Goal: Task Accomplishment & Management: Complete application form

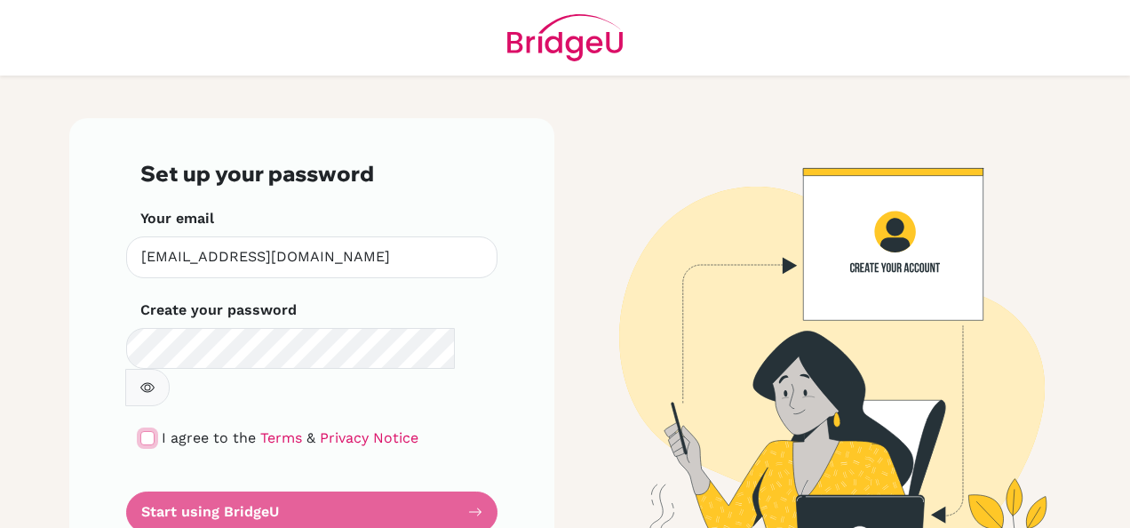
click at [141, 431] on input "checkbox" at bounding box center [147, 438] width 14 height 14
checkbox input "true"
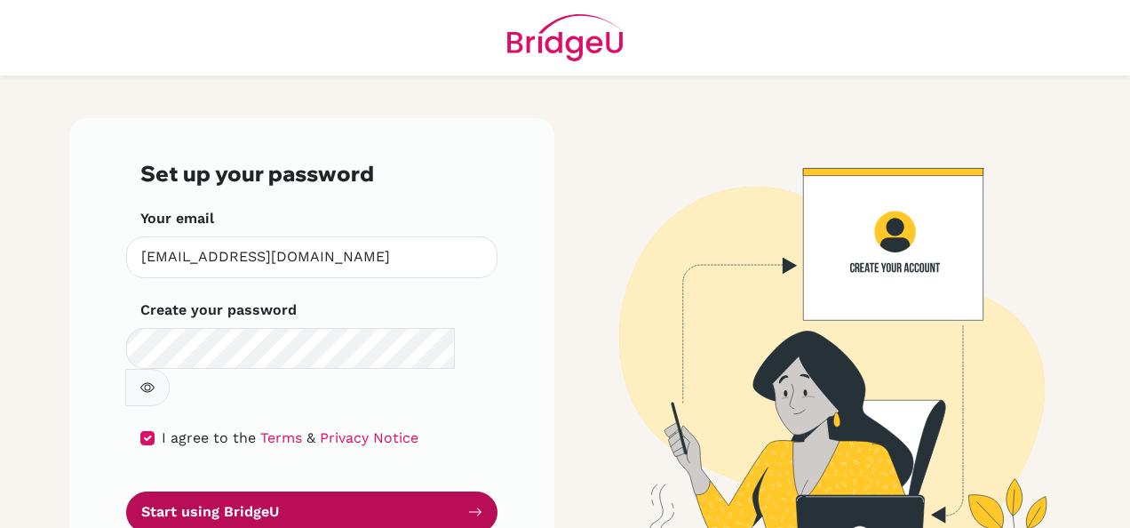
click at [216, 491] on button "Start using BridgeU" at bounding box center [311, 512] width 371 height 42
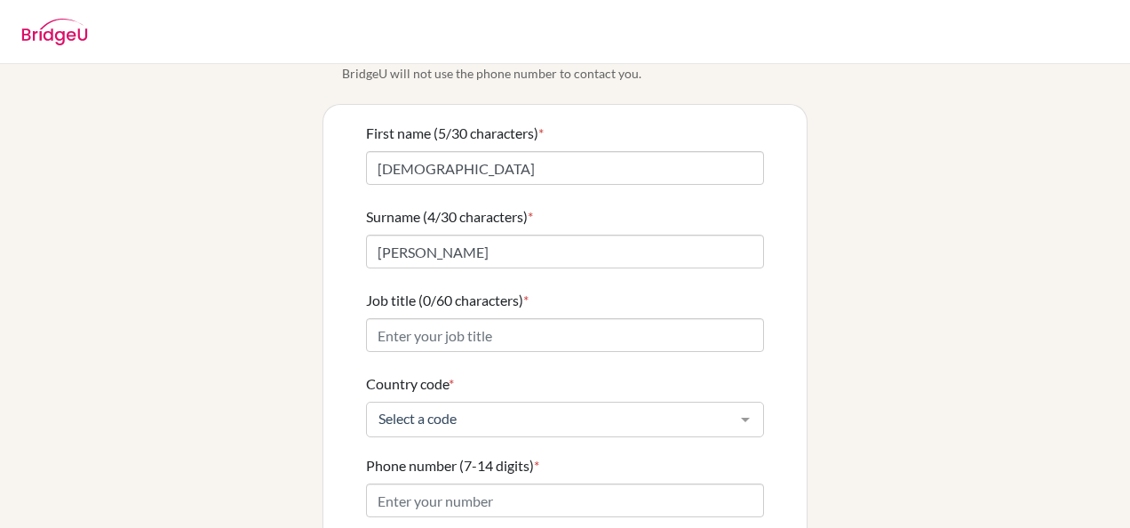
scroll to position [108, 0]
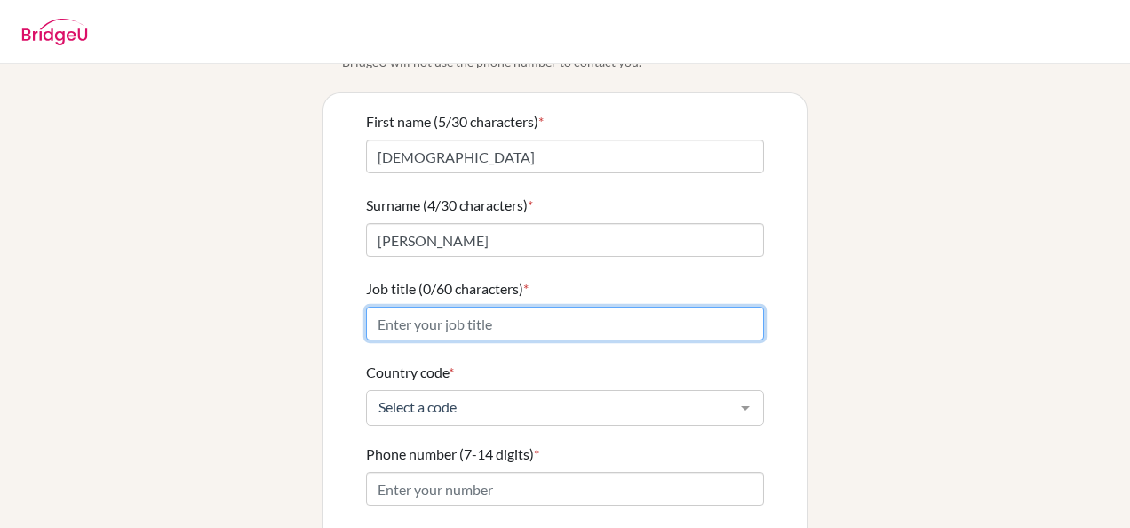
click at [599, 307] on input "Job title (0/60 characters) *" at bounding box center [565, 324] width 398 height 34
type input "Supervisor & Guest Relations Executive"
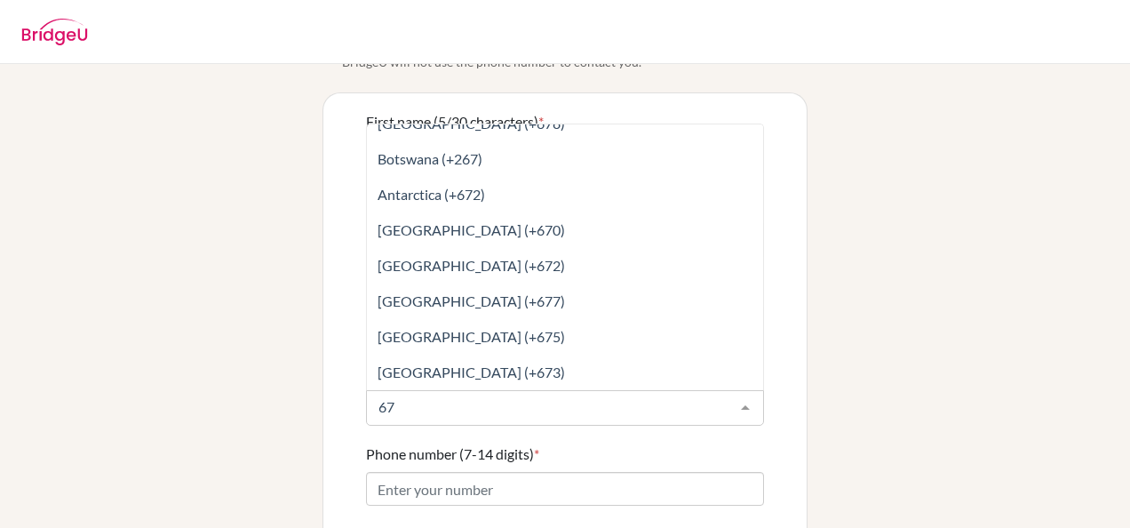
scroll to position [0, 0]
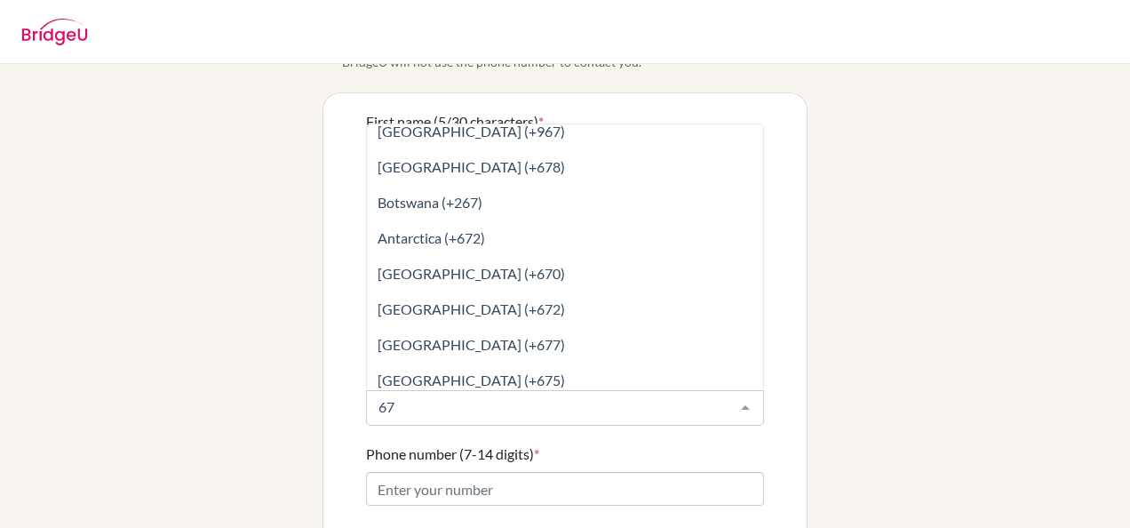
type input "670"
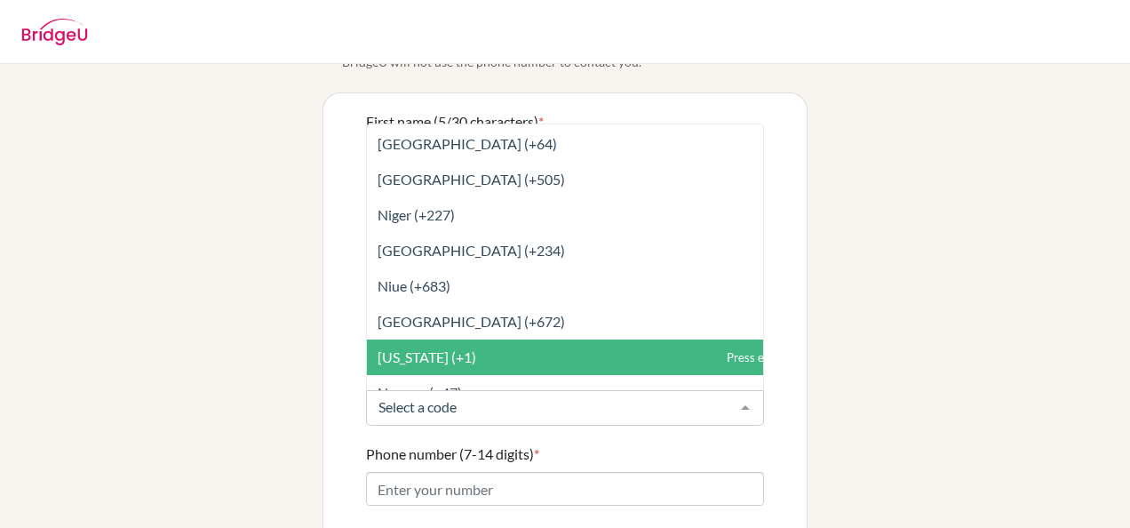
click at [578, 344] on span "Northern Mariana Islands (+1)" at bounding box center [604, 357] width 475 height 36
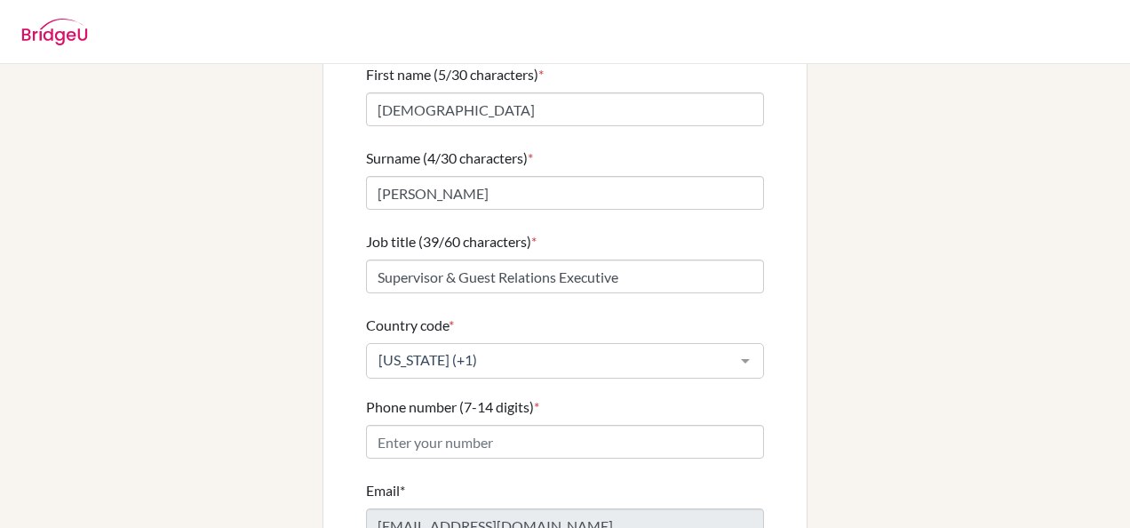
scroll to position [163, 0]
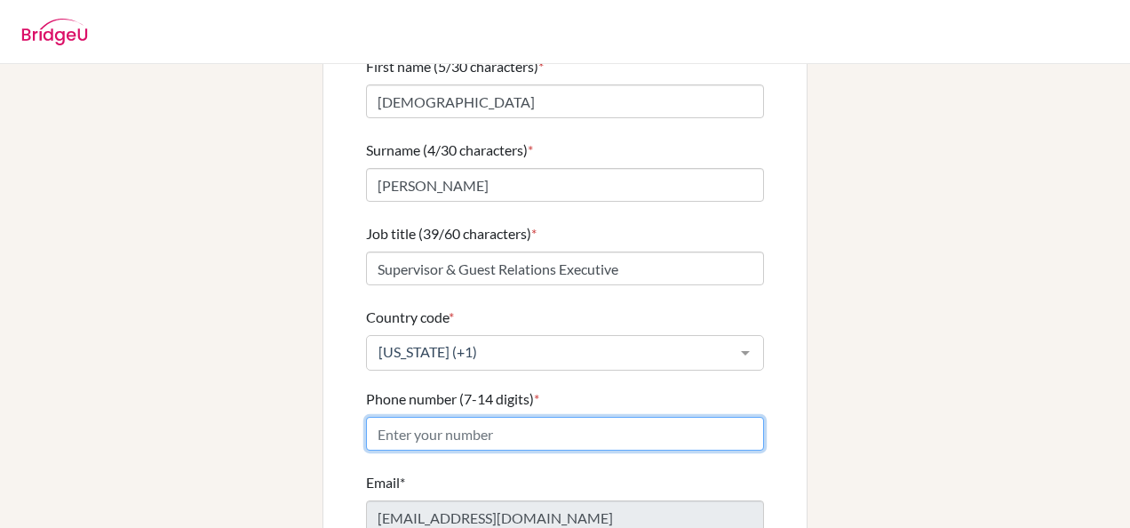
click at [537, 417] on input "Phone number (7-14 digits) *" at bounding box center [565, 434] width 398 height 34
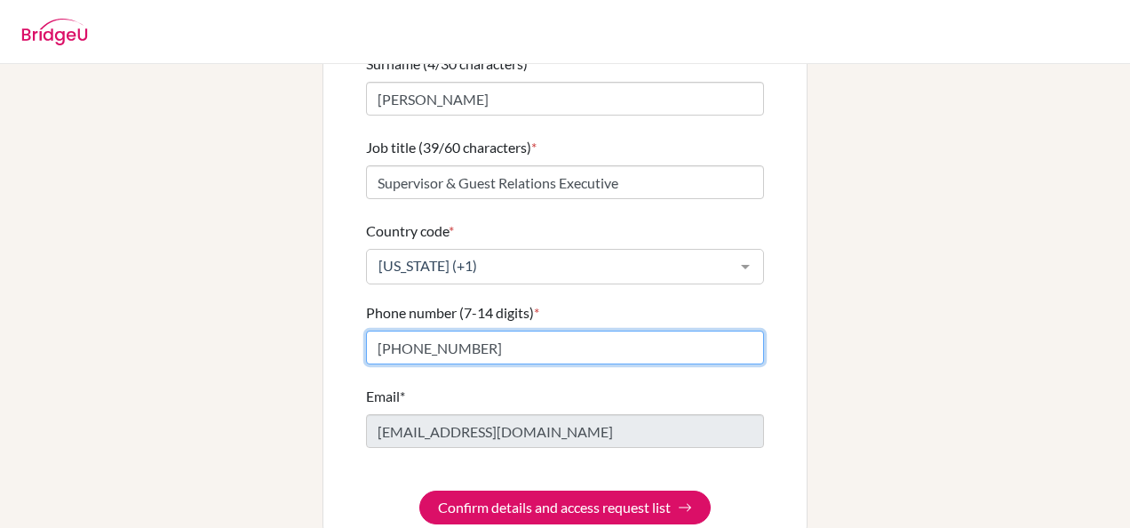
scroll to position [265, 0]
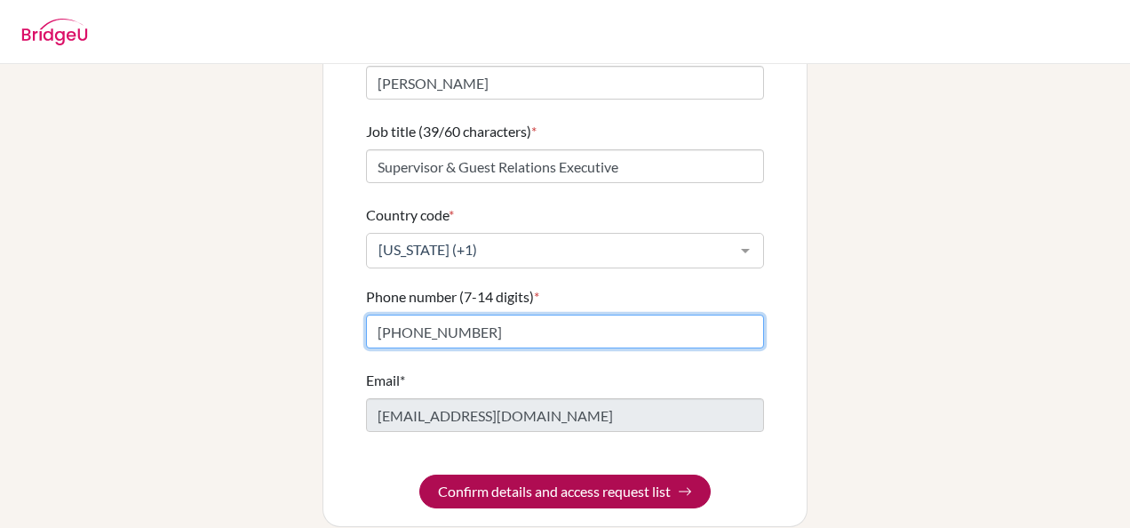
type input "(670) 287-5128"
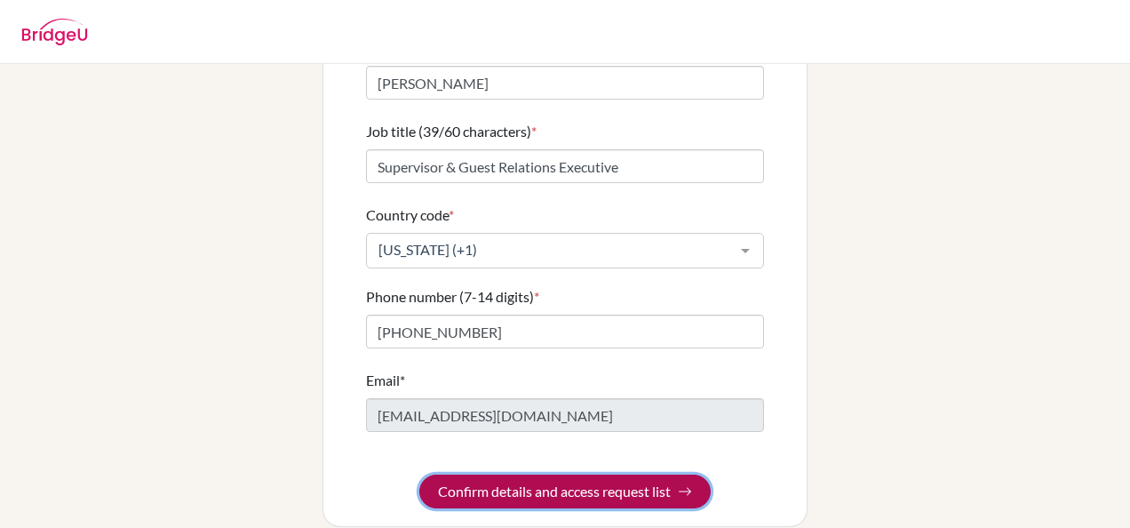
click at [591, 483] on button "Confirm details and access request list" at bounding box center [564, 491] width 291 height 34
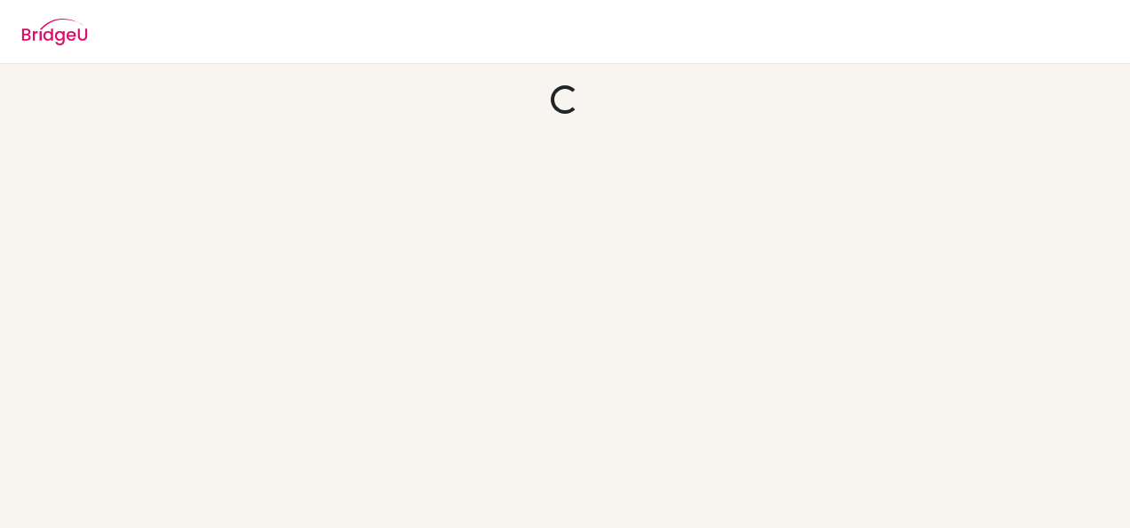
scroll to position [0, 0]
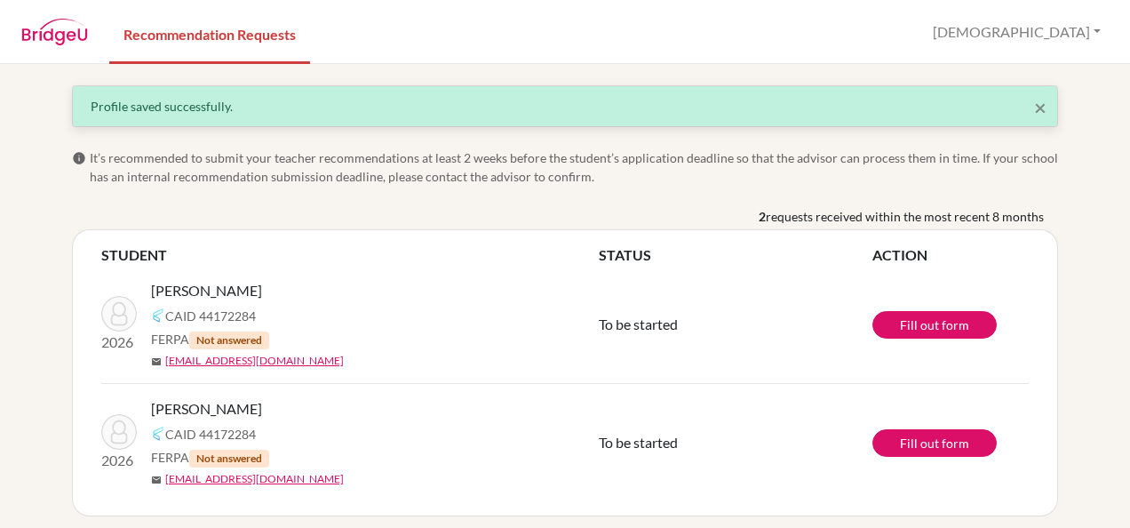
scroll to position [7, 0]
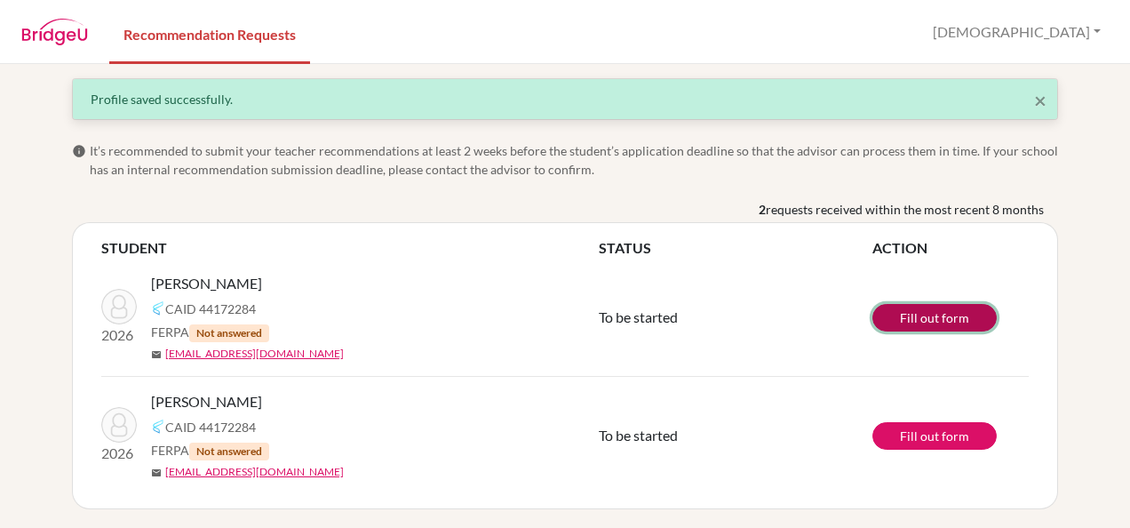
click at [890, 314] on link "Fill out form" at bounding box center [935, 318] width 124 height 28
click at [773, 270] on td "To be started" at bounding box center [736, 318] width 274 height 118
click at [892, 306] on link "Fill out form" at bounding box center [935, 318] width 124 height 28
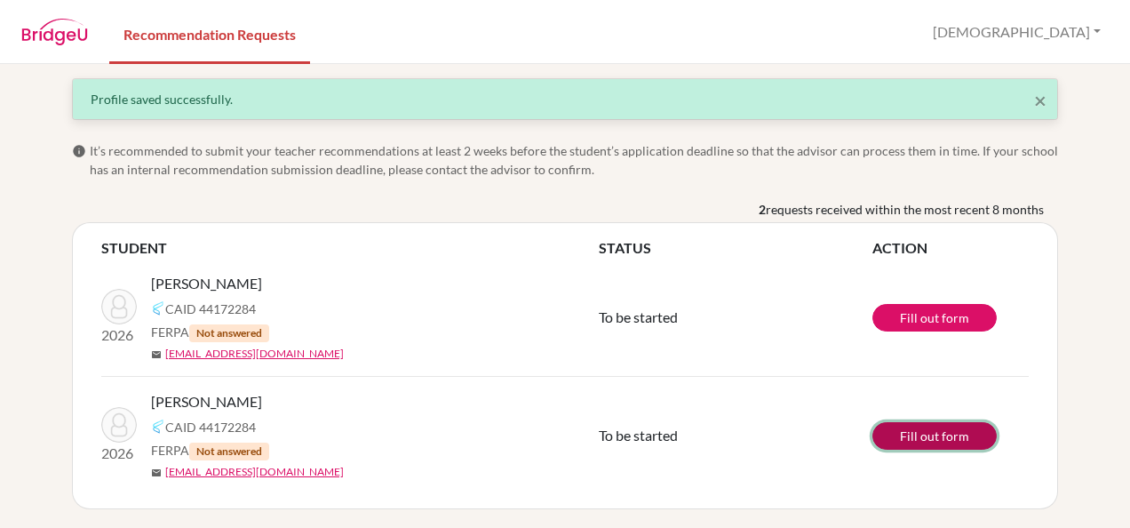
click at [889, 431] on link "Fill out form" at bounding box center [935, 436] width 124 height 28
click at [251, 327] on span "Not answered" at bounding box center [229, 333] width 80 height 18
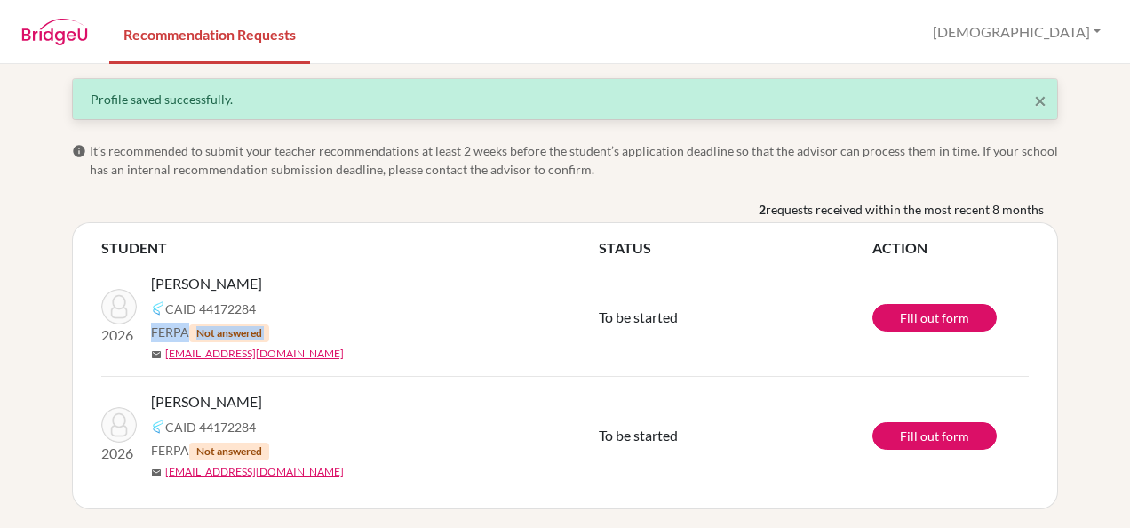
click at [251, 327] on span "Not answered" at bounding box center [229, 333] width 80 height 18
drag, startPoint x: 251, startPoint y: 327, endPoint x: 291, endPoint y: 355, distance: 49.8
click at [291, 355] on div "mail asabacke2008@gmail.com" at bounding box center [381, 354] width 461 height 16
click at [235, 348] on link "asabacke2008@gmail.com" at bounding box center [254, 354] width 179 height 16
click at [686, 39] on nav "Recommendation Requests Zowie Profile Log out" at bounding box center [565, 31] width 1130 height 61
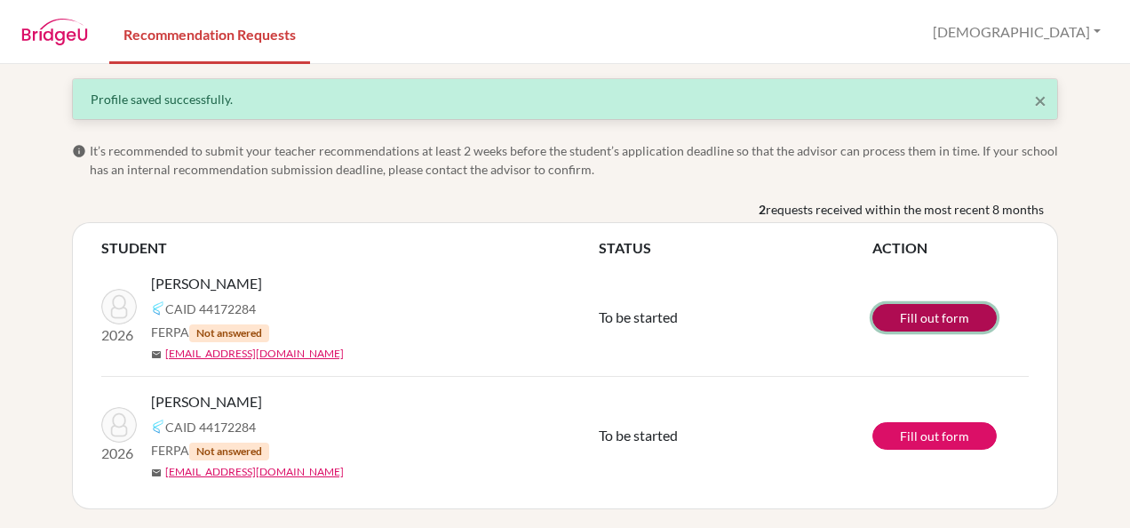
click at [895, 315] on link "Fill out form" at bounding box center [935, 318] width 124 height 28
